Goal: Task Accomplishment & Management: Find specific page/section

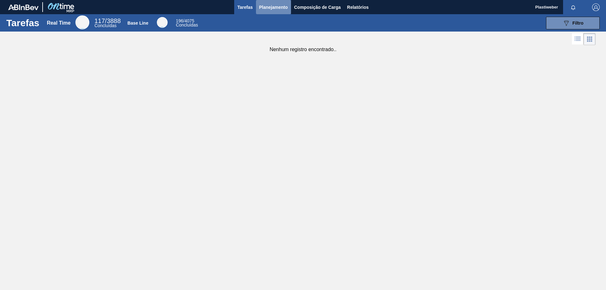
click at [263, 10] on span "Planejamento" at bounding box center [273, 7] width 29 height 8
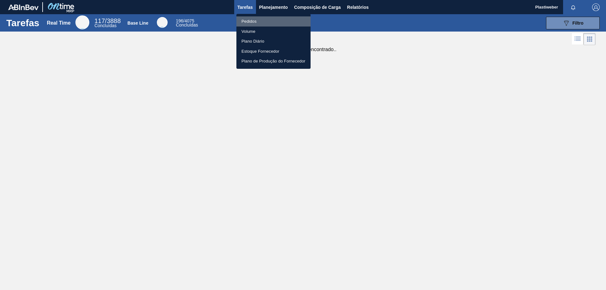
click at [255, 23] on li "Pedidos" at bounding box center [273, 21] width 74 height 10
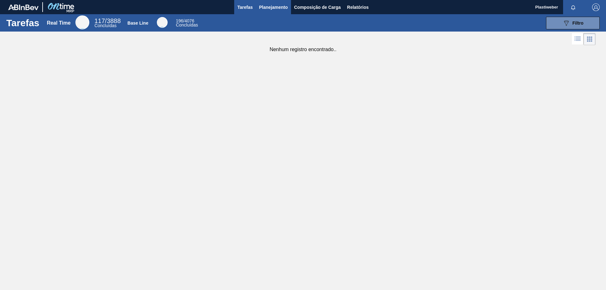
click at [285, 5] on span "Planejamento" at bounding box center [273, 7] width 29 height 8
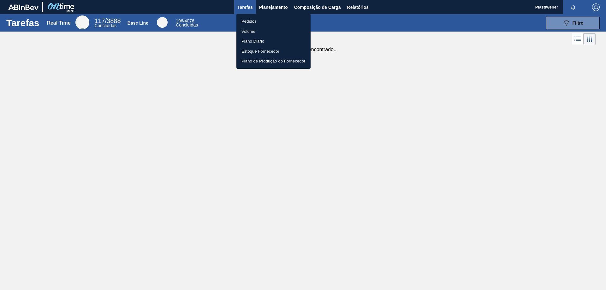
click at [266, 17] on li "Pedidos" at bounding box center [273, 21] width 74 height 10
